Goal: Transaction & Acquisition: Download file/media

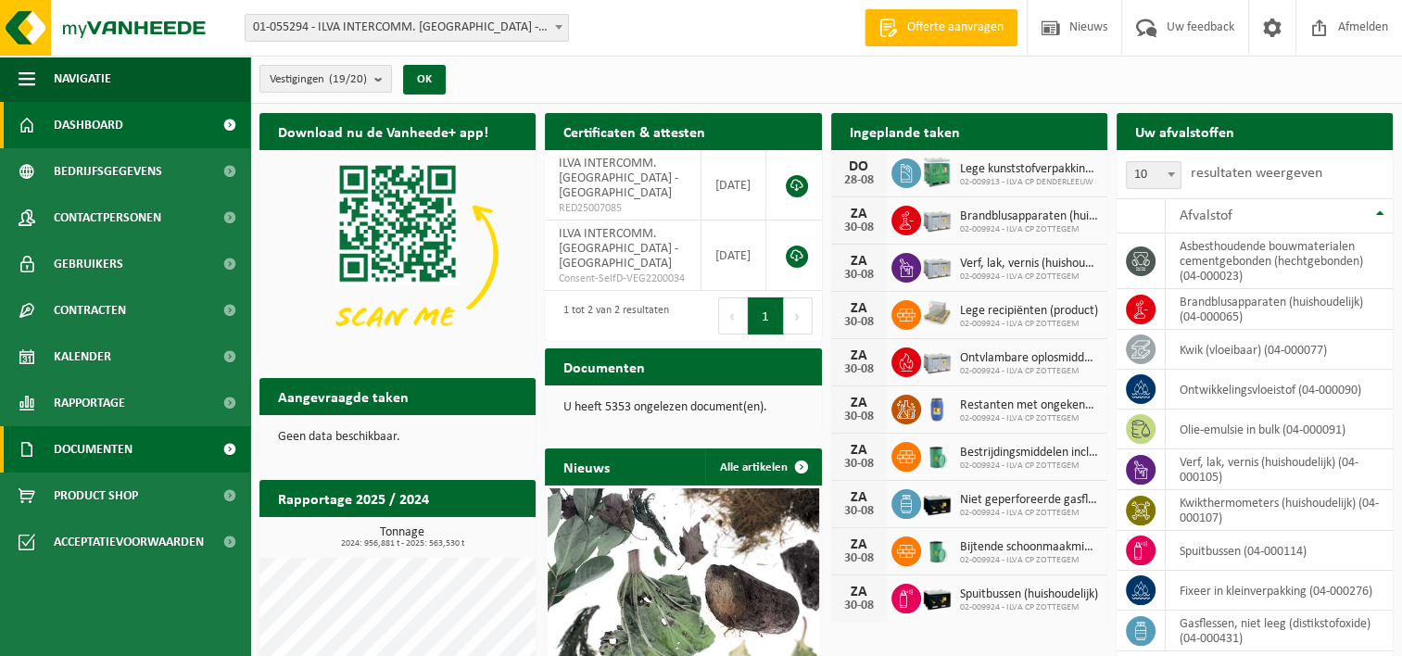
click at [143, 445] on link "Documenten" at bounding box center [125, 449] width 250 height 46
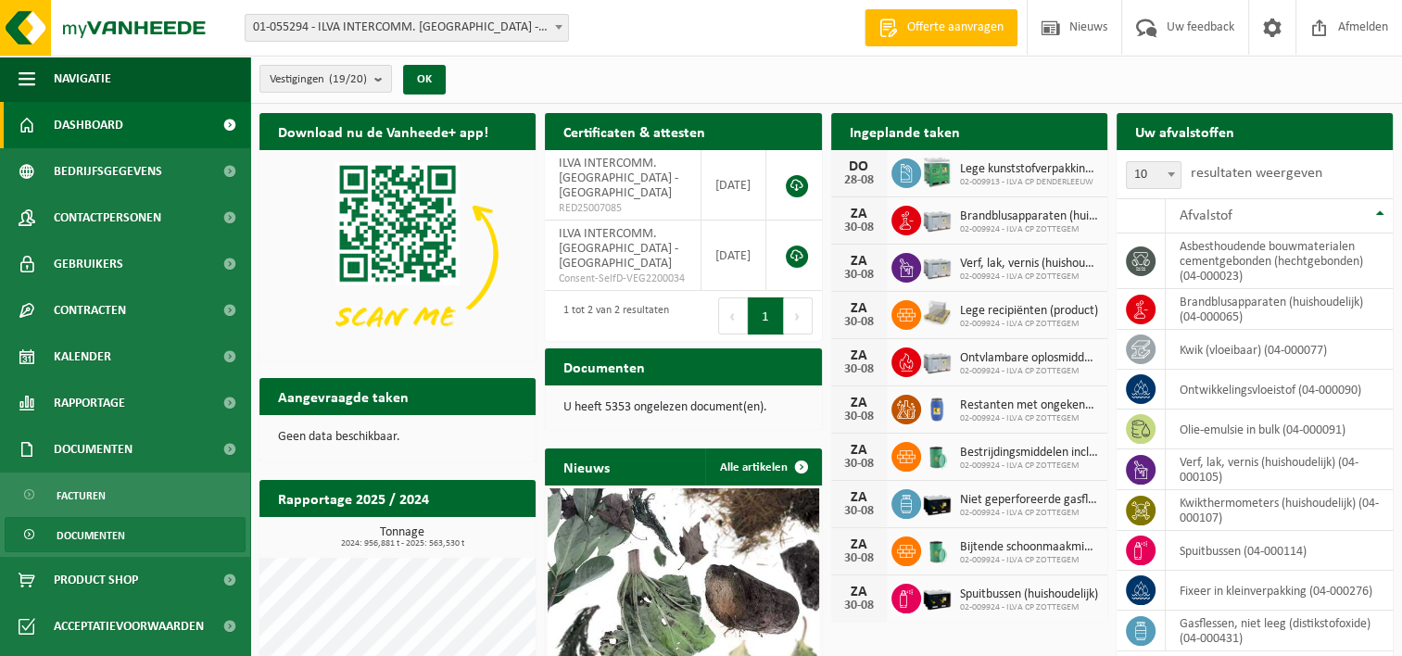
click at [112, 531] on span "Documenten" at bounding box center [91, 535] width 69 height 35
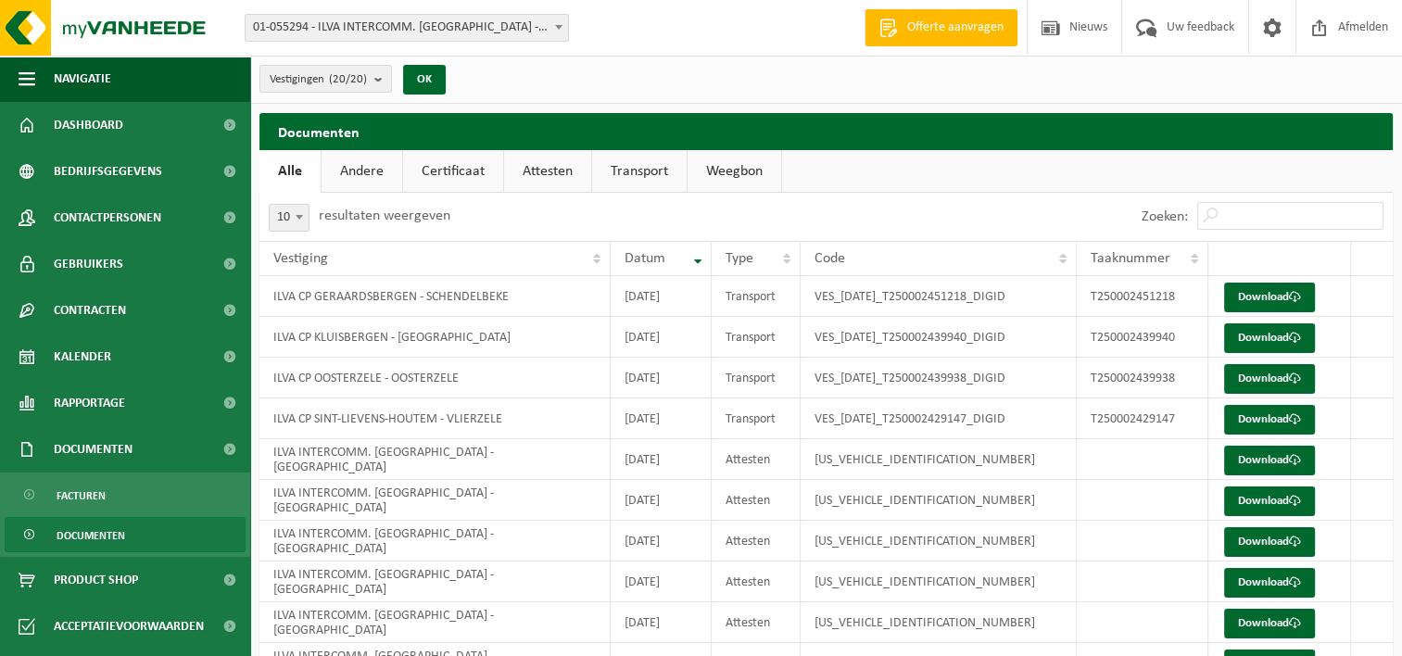
click at [730, 170] on link "Weegbon" at bounding box center [734, 171] width 94 height 43
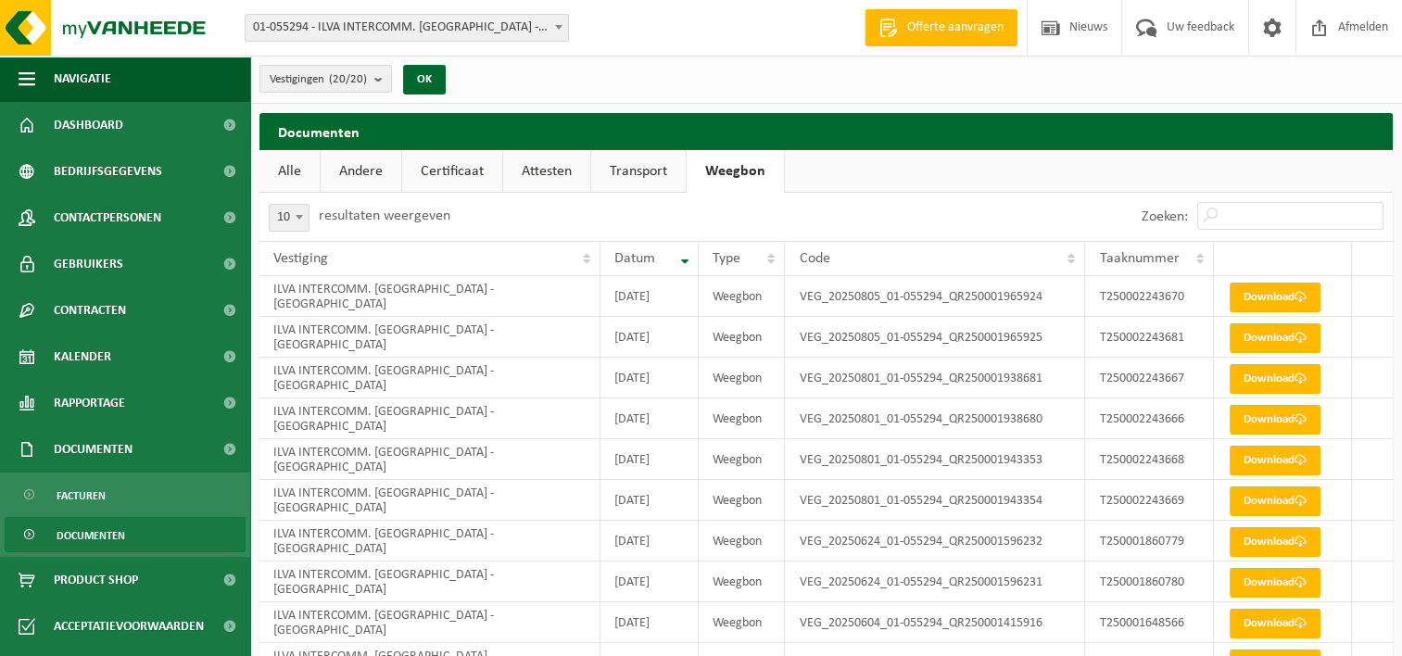
click at [667, 170] on link "Transport" at bounding box center [638, 171] width 94 height 43
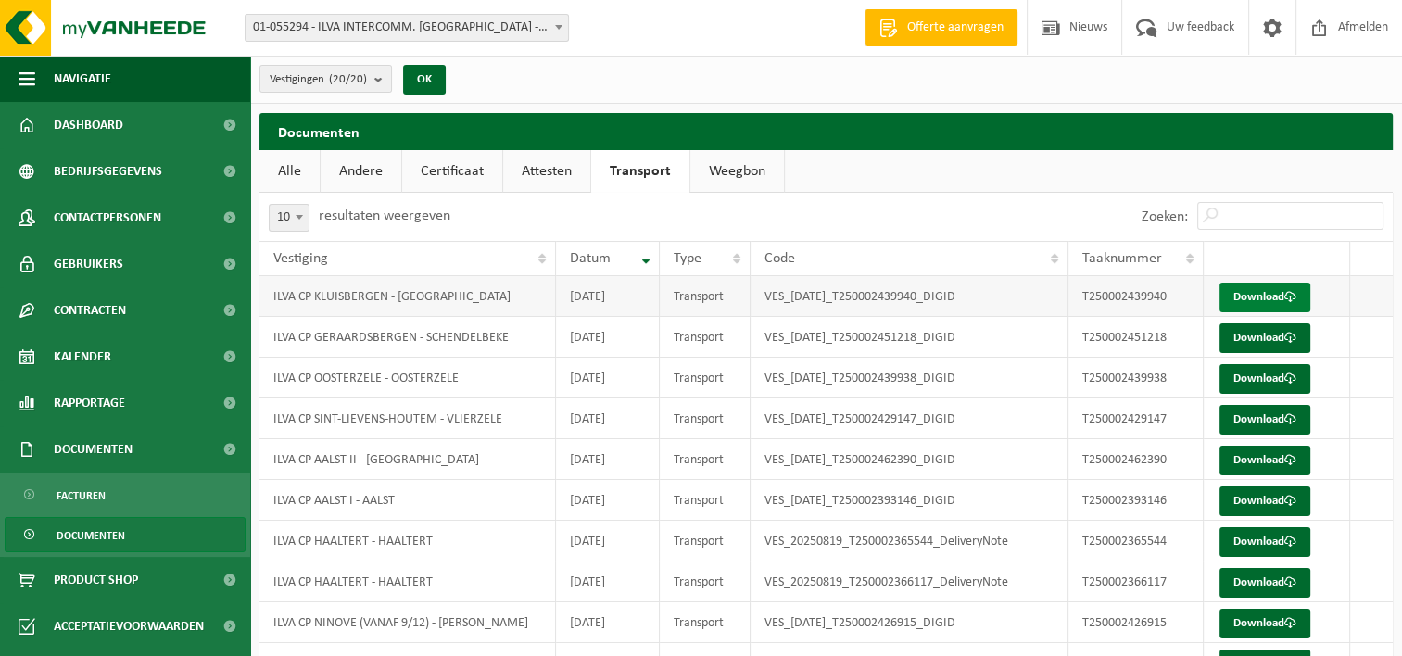
click at [1271, 295] on link "Download" at bounding box center [1264, 298] width 91 height 30
click at [546, 169] on link "Attesten" at bounding box center [546, 171] width 87 height 43
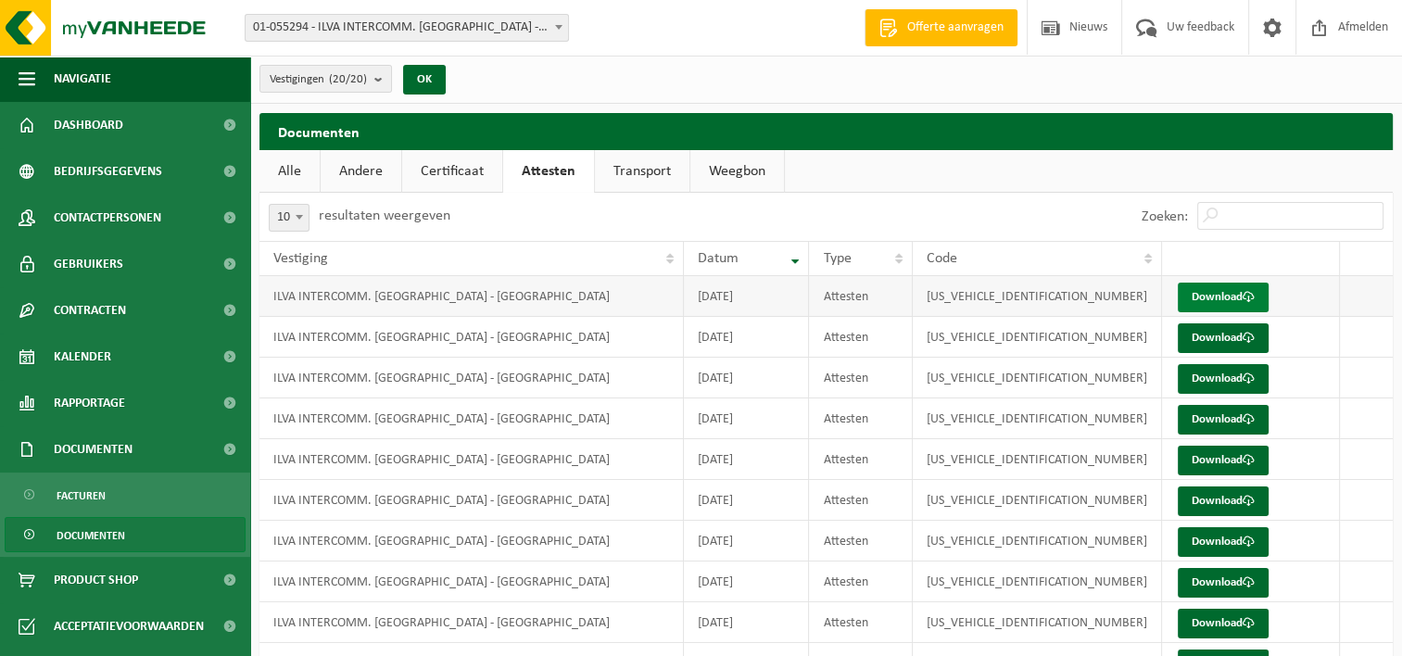
click at [1195, 292] on link "Download" at bounding box center [1222, 298] width 91 height 30
click at [1341, 19] on span "Afmelden" at bounding box center [1362, 27] width 59 height 55
